Goal: Transaction & Acquisition: Book appointment/travel/reservation

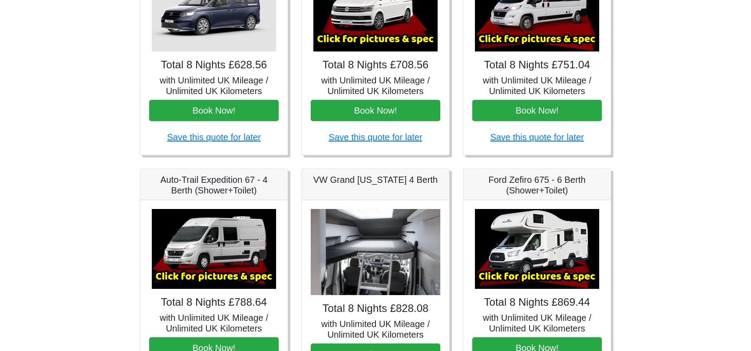
scroll to position [134, 0]
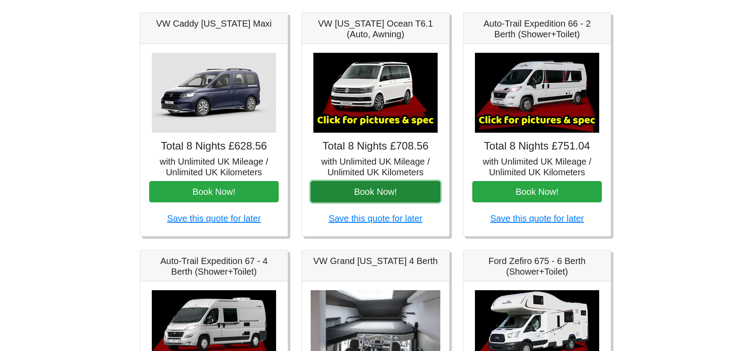
click at [386, 191] on button "Book Now!" at bounding box center [376, 191] width 130 height 21
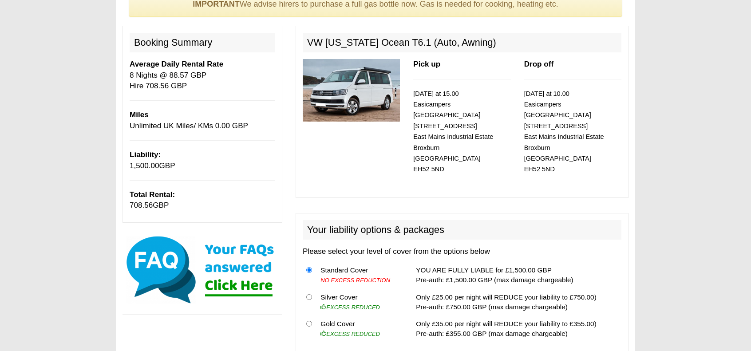
scroll to position [222, 0]
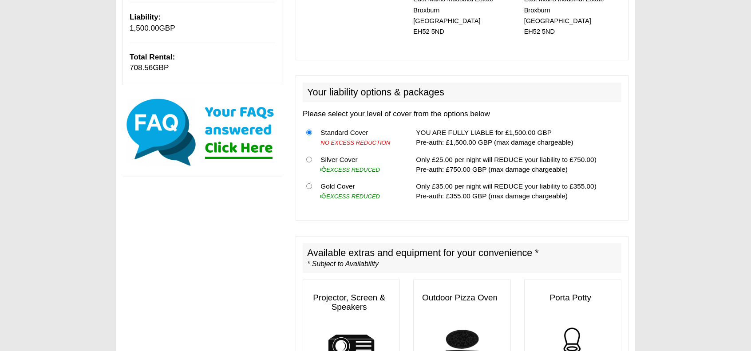
click at [305, 151] on th at bounding box center [310, 164] width 14 height 27
click at [309, 157] on input "radio" at bounding box center [309, 160] width 6 height 6
radio input "true"
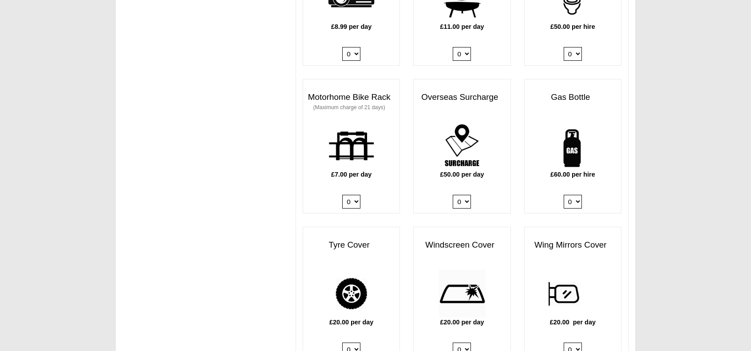
scroll to position [572, 0]
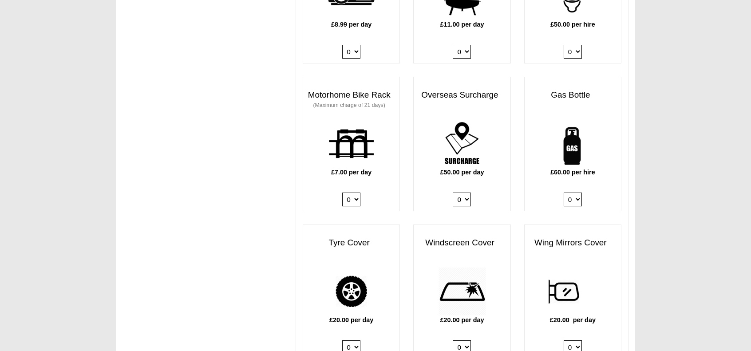
click at [577, 193] on select "0 1" at bounding box center [572, 200] width 18 height 14
select select "Gas Bottle x QTY 1 @ 60.00 GBP per hire."
click at [563, 193] on select "0 1" at bounding box center [572, 200] width 18 height 14
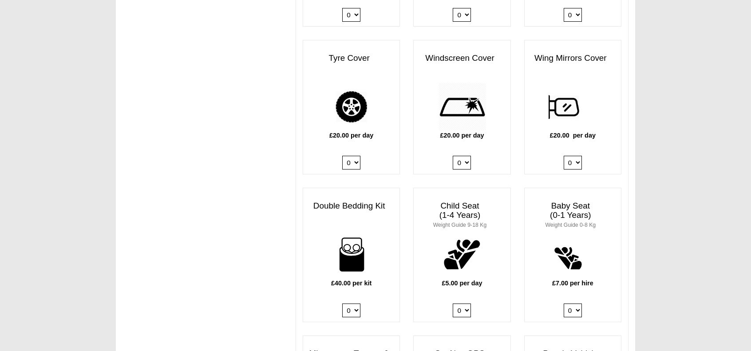
scroll to position [839, 0]
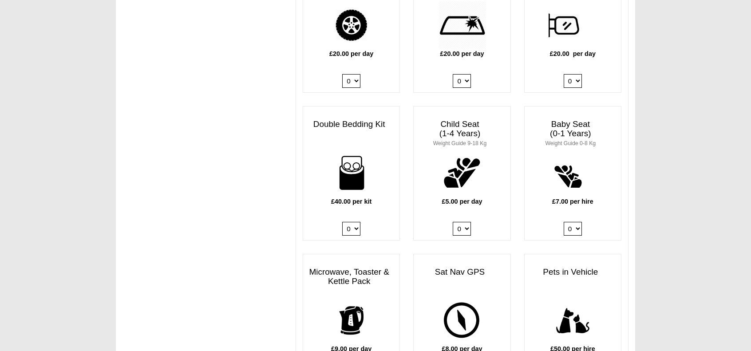
click at [359, 222] on select "0 1 2 3 4" at bounding box center [351, 229] width 18 height 14
select select "Double Bedding Kit x QTY 1 @ 40.00 GBP per kit."
click at [342, 222] on select "0 1 2 3 4" at bounding box center [351, 229] width 18 height 14
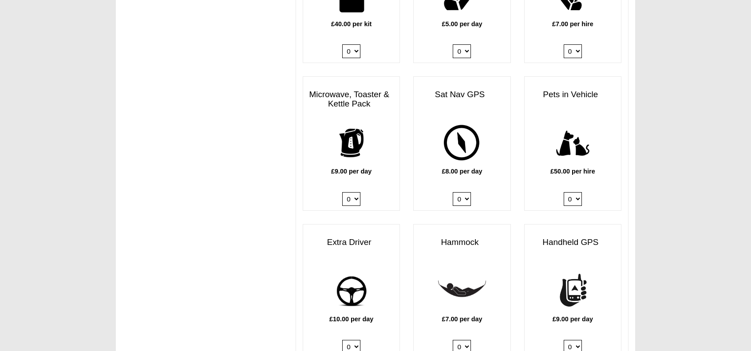
click at [356, 340] on select "0 1" at bounding box center [351, 347] width 18 height 14
select select "Extra Driver x QTY 1 @ 10.00 GBP per day."
click at [342, 340] on select "0 1" at bounding box center [351, 347] width 18 height 14
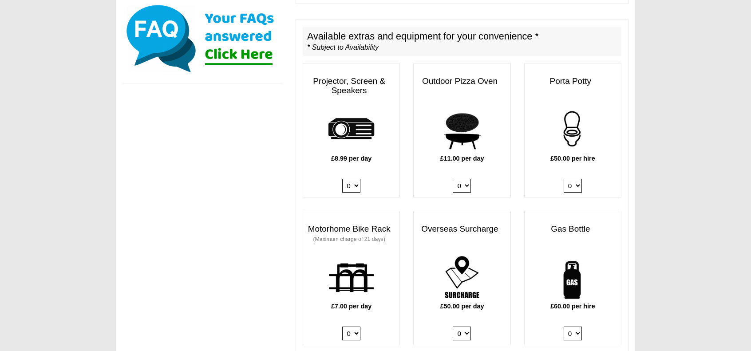
scroll to position [84, 0]
